Goal: Information Seeking & Learning: Check status

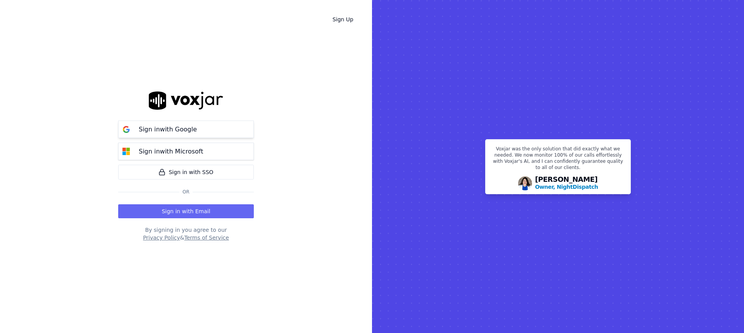
click at [192, 134] on p "Sign in with Google" at bounding box center [168, 129] width 58 height 9
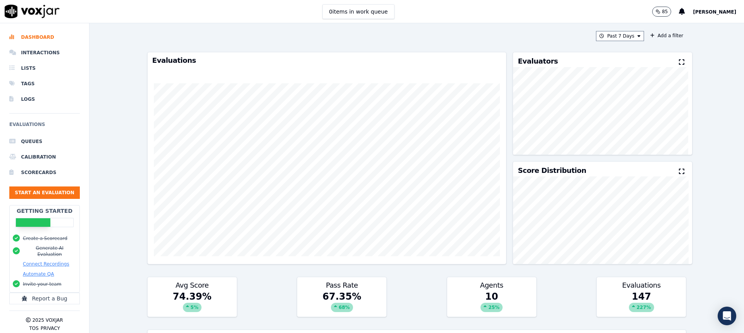
click at [131, 148] on div "Past 7 Days Add a filter Evaluations Evaluators Score Distribution Avg Score 74…" at bounding box center [417, 178] width 655 height 310
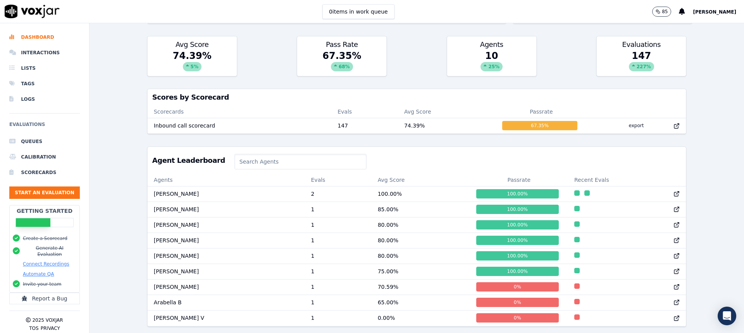
scroll to position [267, 0]
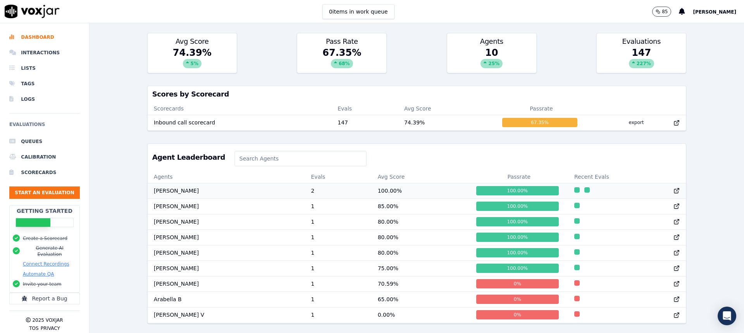
click at [674, 188] on icon at bounding box center [677, 191] width 6 height 6
click at [674, 203] on icon at bounding box center [677, 206] width 6 height 6
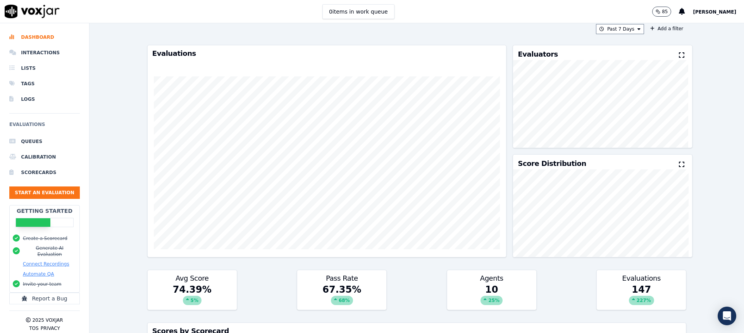
scroll to position [0, 0]
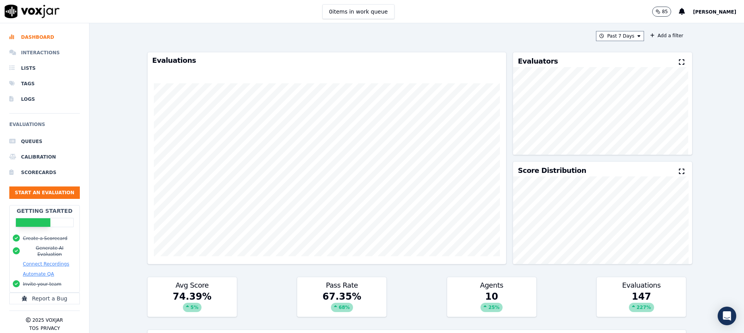
click at [50, 55] on li "Interactions" at bounding box center [44, 53] width 71 height 16
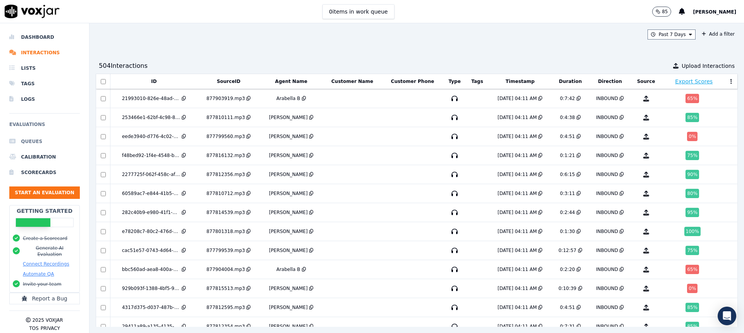
click at [39, 141] on li "Queues" at bounding box center [44, 142] width 71 height 16
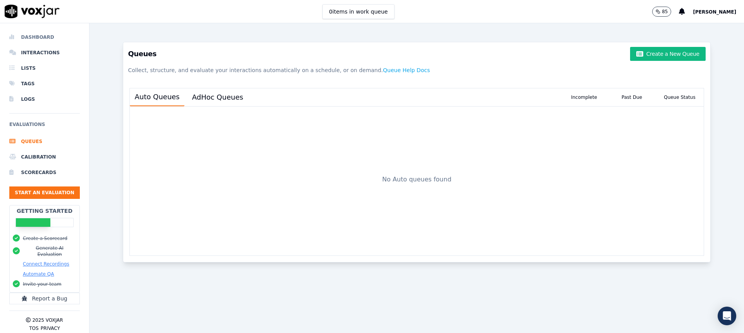
click at [33, 40] on li "Dashboard" at bounding box center [44, 37] width 71 height 16
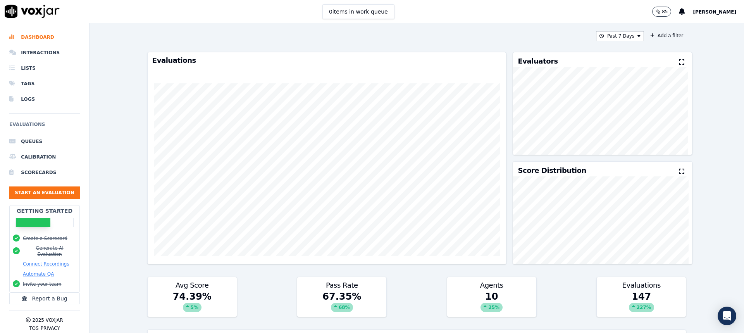
click at [111, 151] on div "Past 7 Days Add a filter Evaluations Evaluators Score Distribution Avg Score 74…" at bounding box center [417, 178] width 655 height 310
click at [110, 180] on div "Past 7 Days Add a filter Evaluations Evaluators Score Distribution Avg Score 74…" at bounding box center [417, 178] width 655 height 310
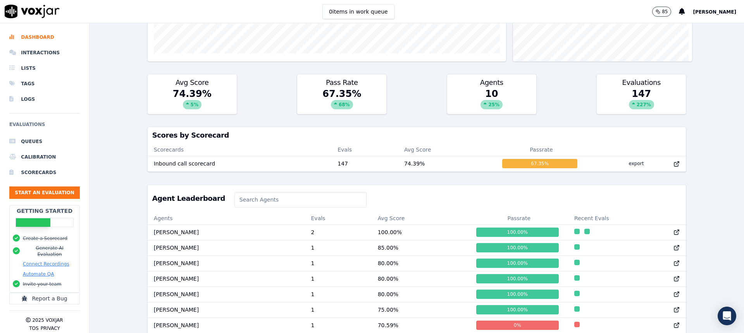
scroll to position [267, 0]
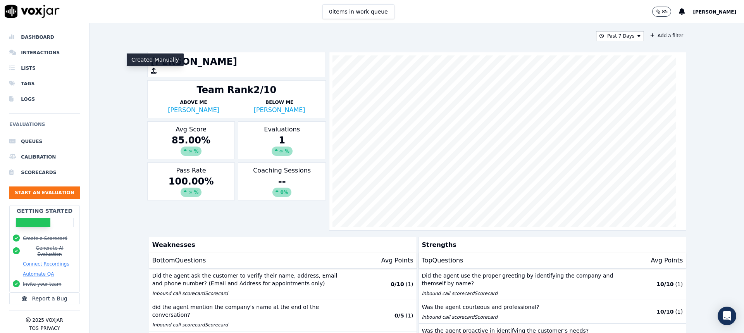
click at [153, 72] on icon "button" at bounding box center [154, 71] width 6 height 6
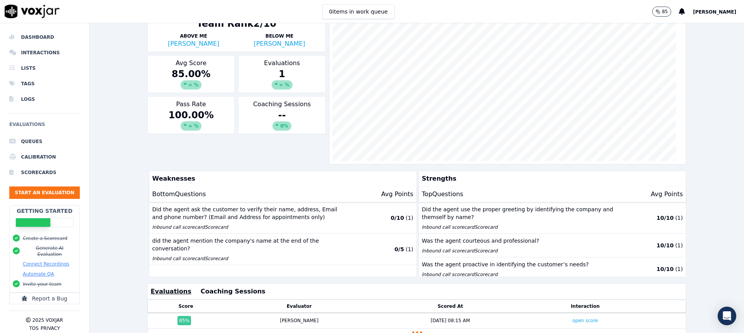
scroll to position [145, 0]
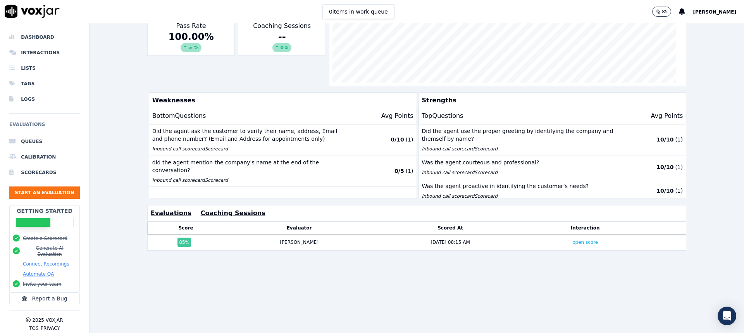
click at [218, 212] on button "Coaching Sessions" at bounding box center [233, 213] width 65 height 9
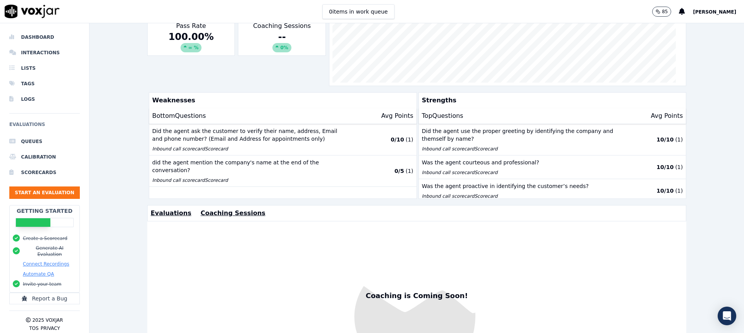
click at [169, 213] on button "Evaluations" at bounding box center [171, 213] width 41 height 9
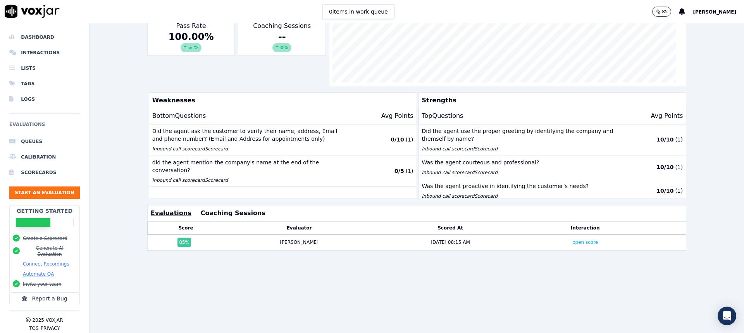
click at [138, 184] on div "Past 7 Days Add a filter Liz K Team Rank 2/10 Above Me Shawn Guelde Below Me Ja…" at bounding box center [417, 178] width 655 height 310
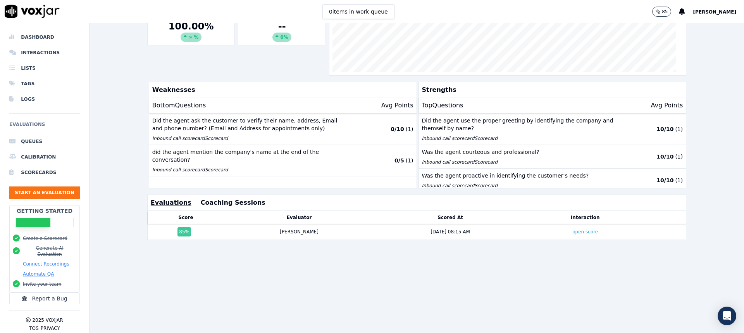
scroll to position [0, 0]
